Goal: Information Seeking & Learning: Check status

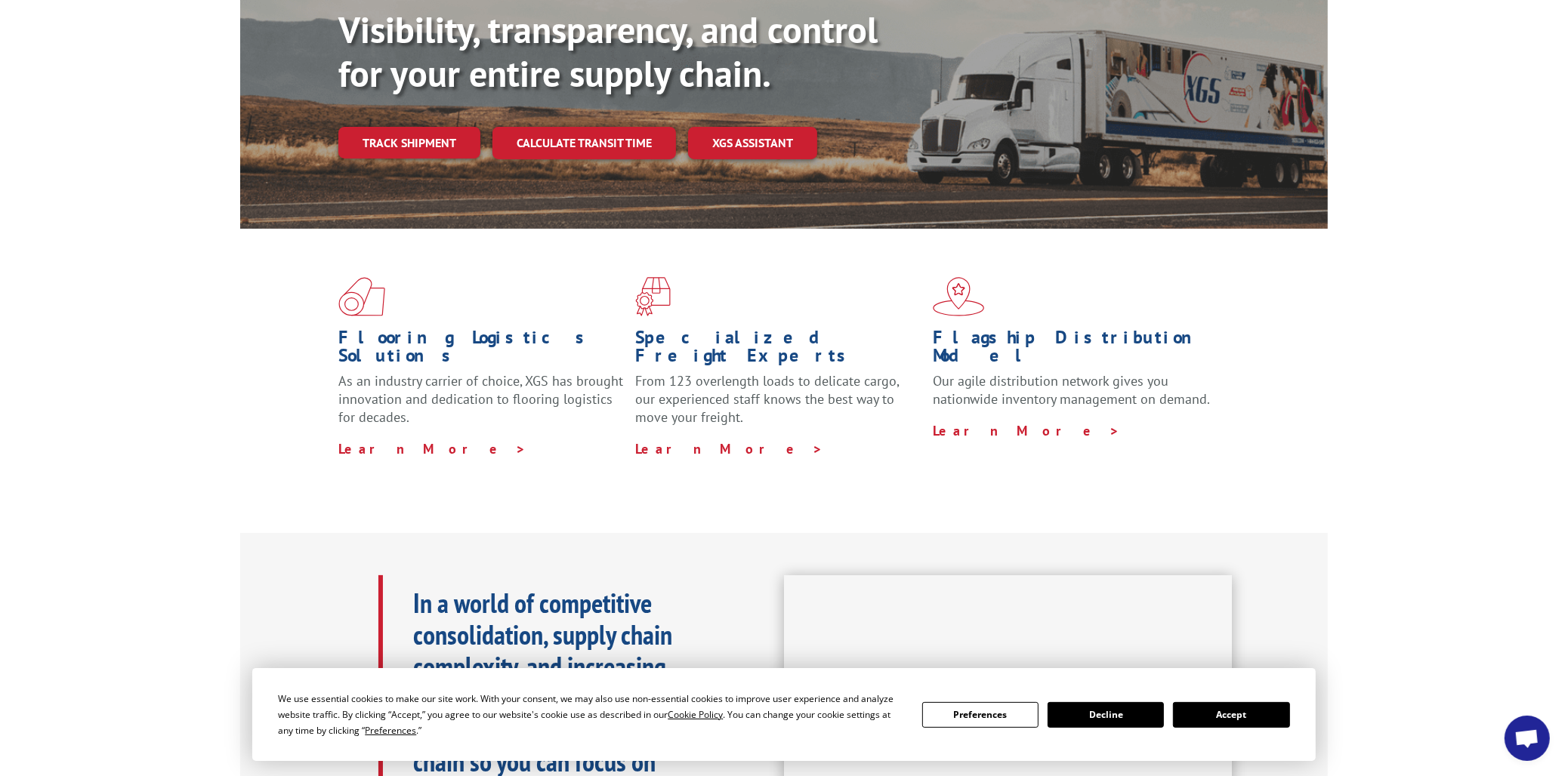
scroll to position [84, 0]
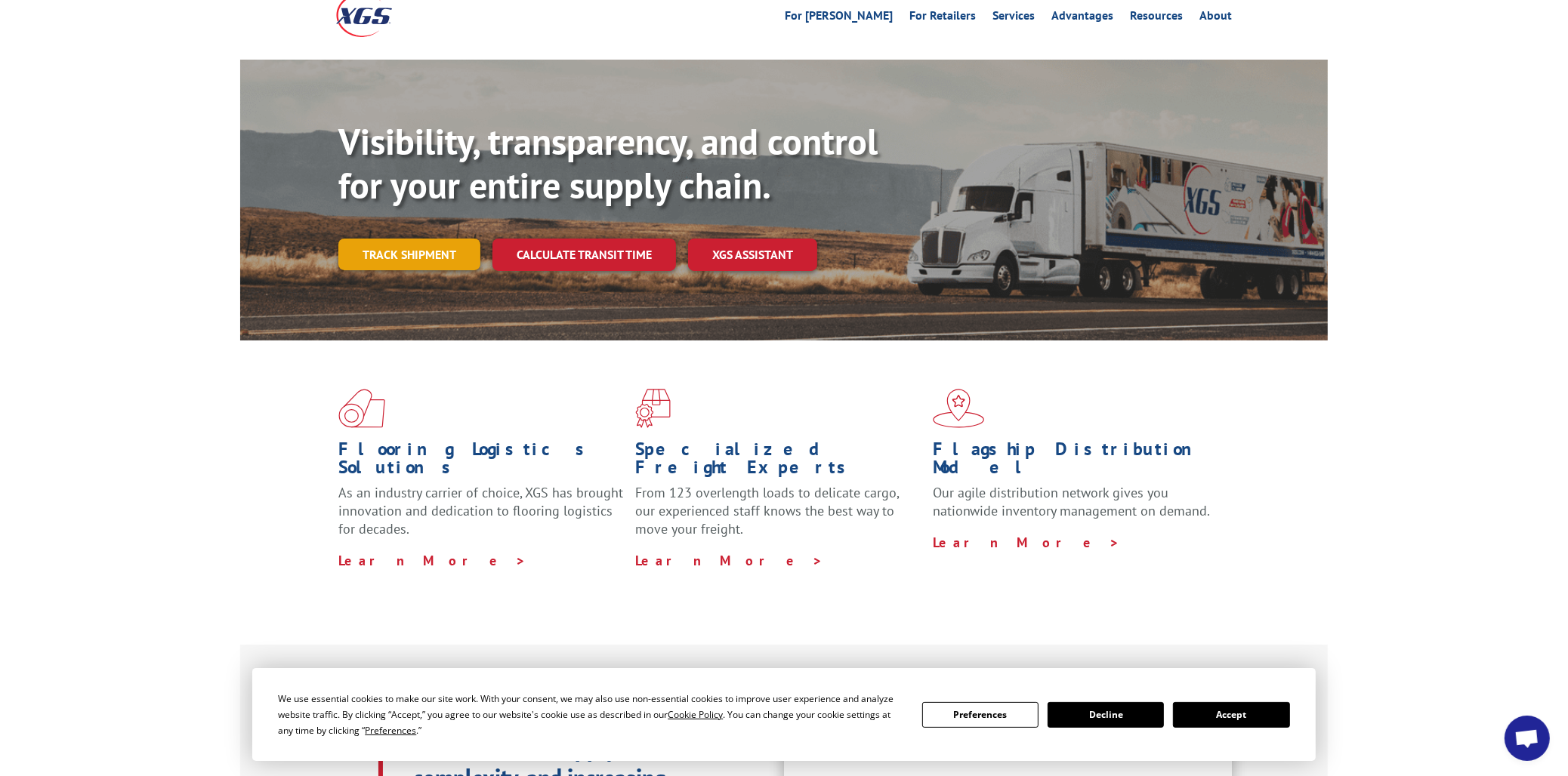
click at [386, 239] on link "Track shipment" at bounding box center [408, 255] width 142 height 32
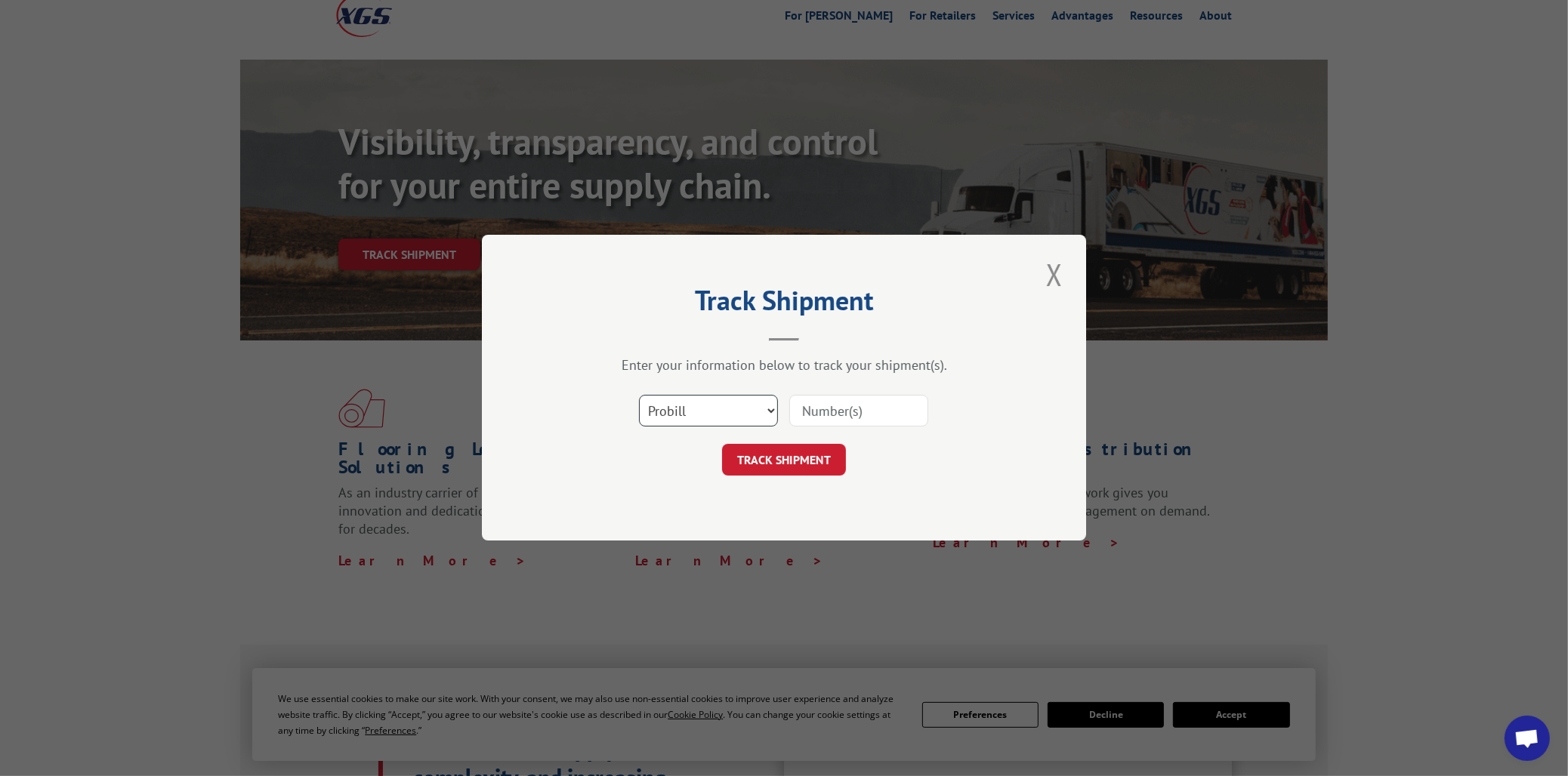
click at [744, 407] on select "Select category... Probill BOL PO" at bounding box center [709, 411] width 139 height 32
select select "po"
click at [639, 395] on select "Select category... Probill BOL PO" at bounding box center [709, 411] width 139 height 32
paste input "[PHONE_NUMBER]"
type input "[PHONE_NUMBER]"
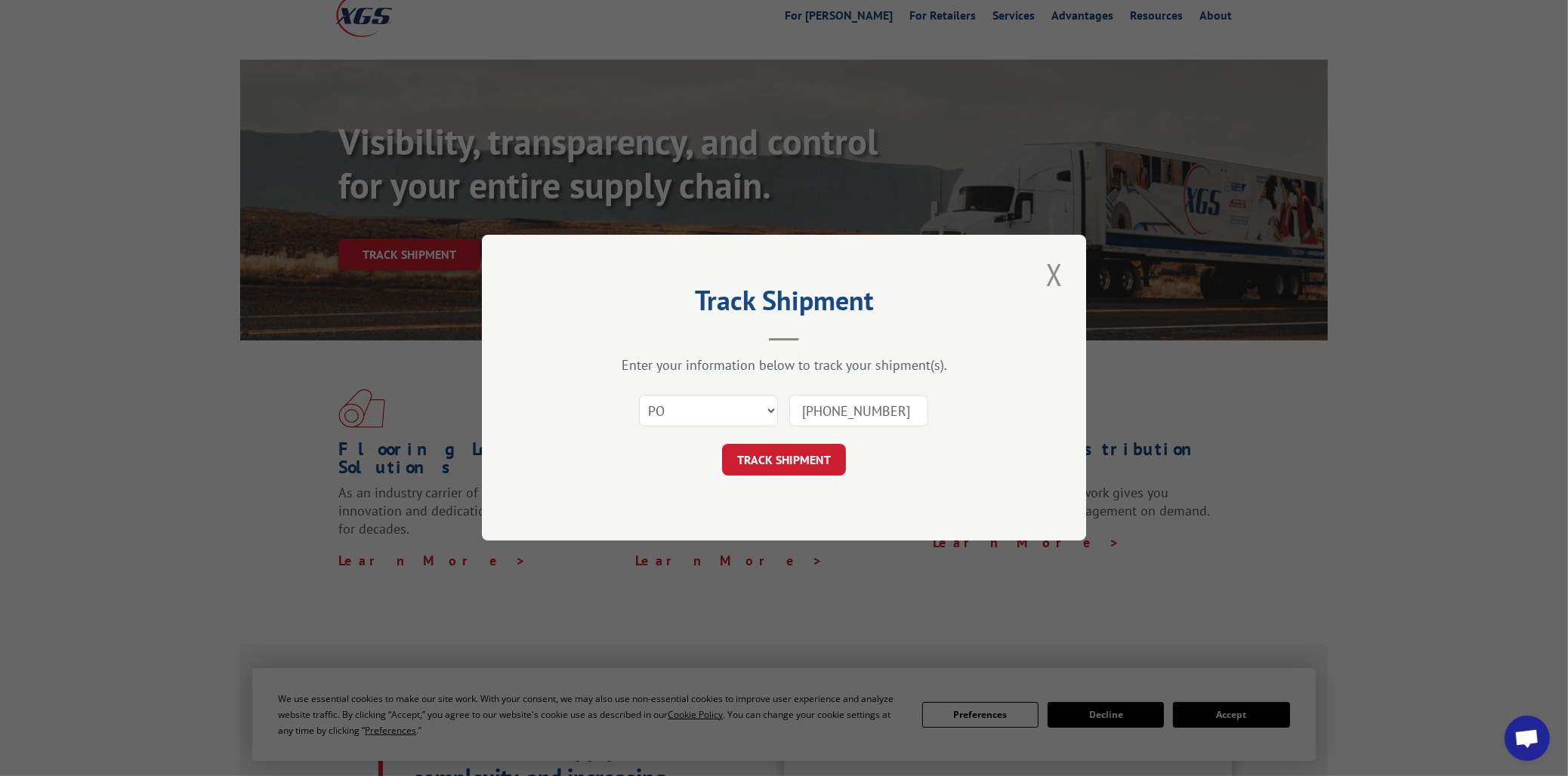
drag, startPoint x: 891, startPoint y: 412, endPoint x: 757, endPoint y: 404, distance: 134.2
click at [757, 404] on div "Select category... Probill BOL PO [PHONE_NUMBER]" at bounding box center [783, 411] width 453 height 50
click at [896, 405] on input at bounding box center [858, 411] width 139 height 32
paste input "04561120"
type input "04561120"
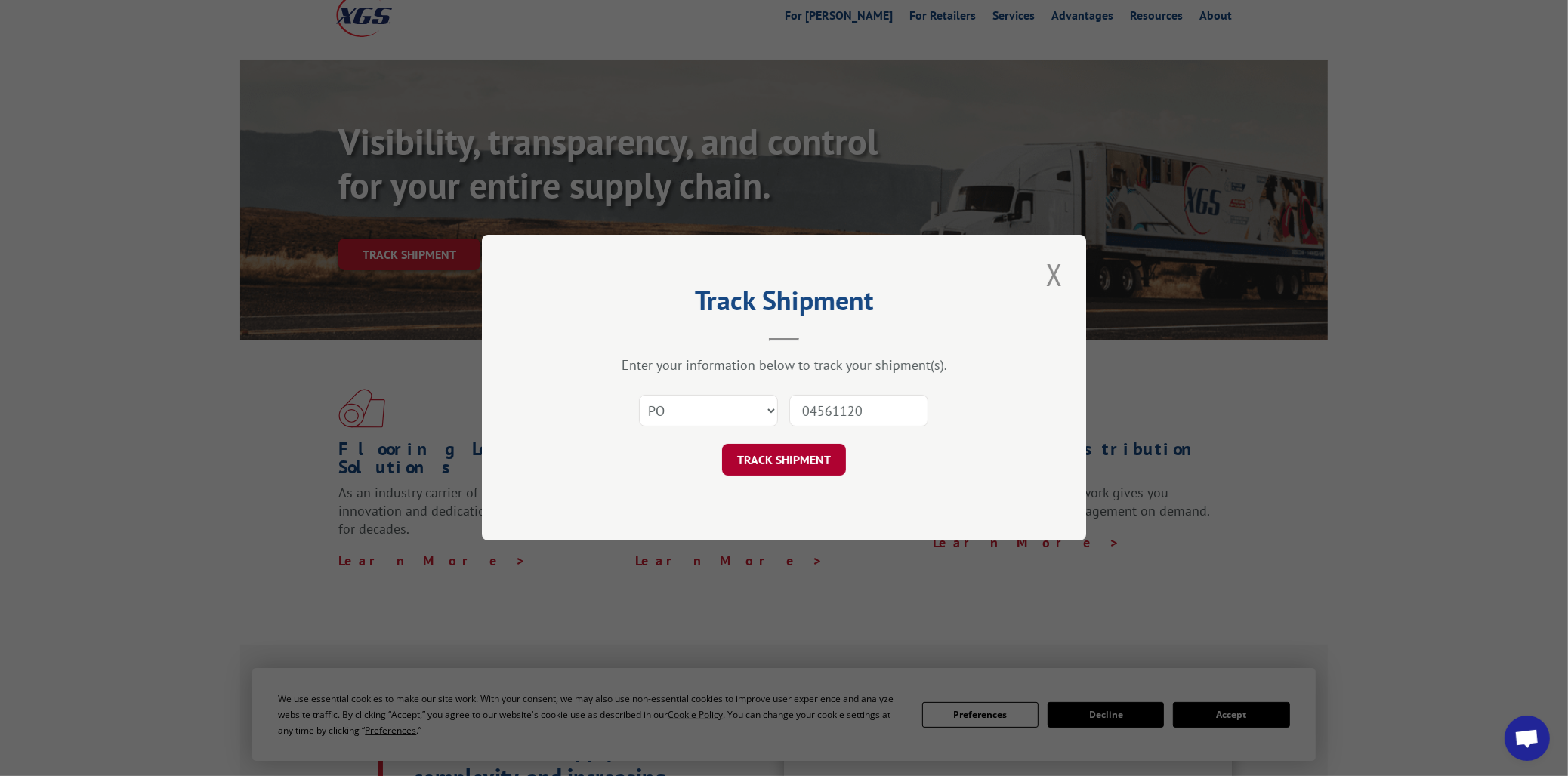
click at [769, 466] on button "TRACK SHIPMENT" at bounding box center [783, 461] width 124 height 32
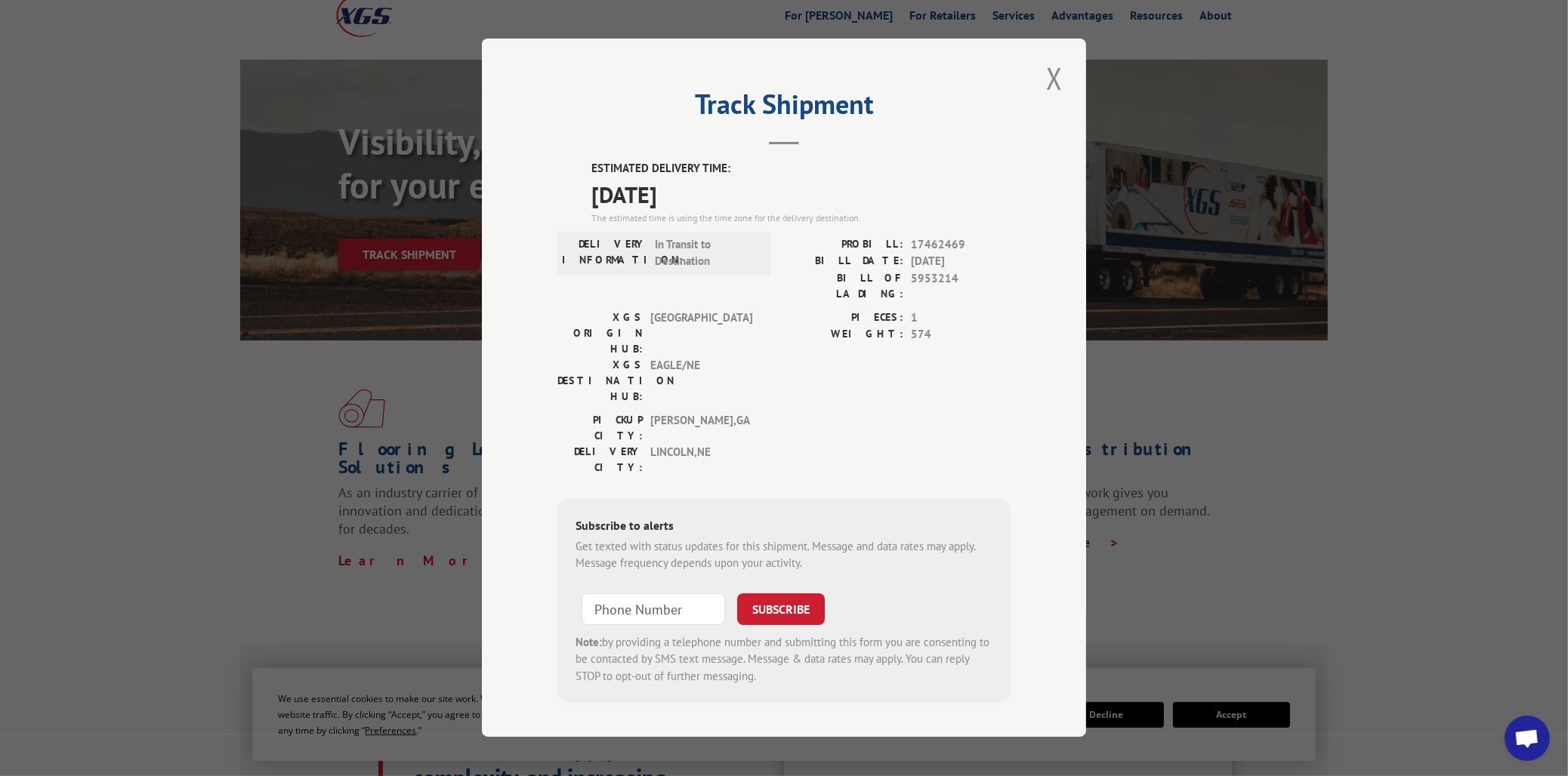
drag, startPoint x: 604, startPoint y: 195, endPoint x: 702, endPoint y: 206, distance: 98.6
click at [702, 206] on span "[DATE]" at bounding box center [801, 194] width 419 height 34
click at [1056, 94] on button "Close modal" at bounding box center [1055, 78] width 26 height 42
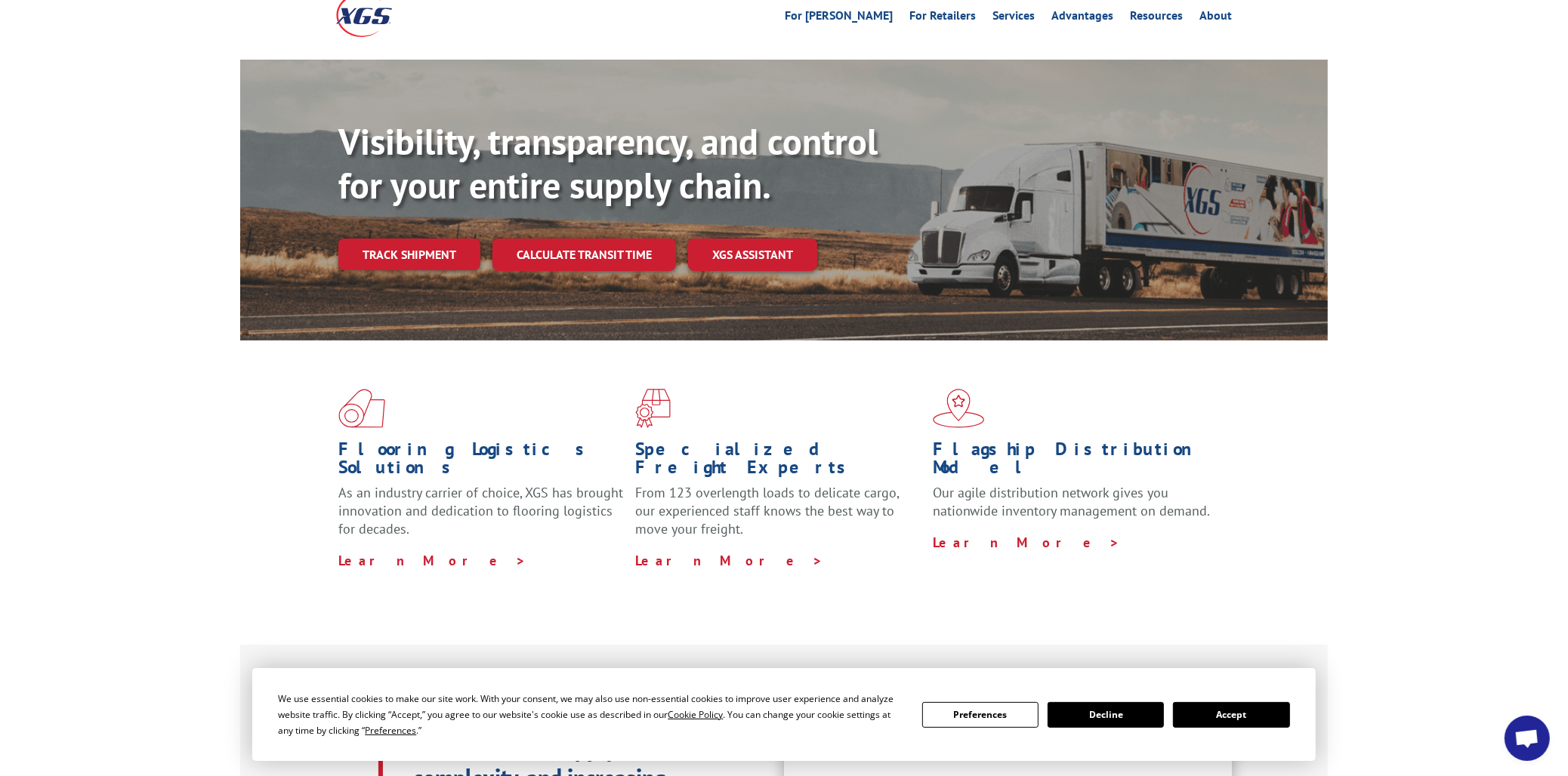
scroll to position [0, 0]
